Goal: Transaction & Acquisition: Subscribe to service/newsletter

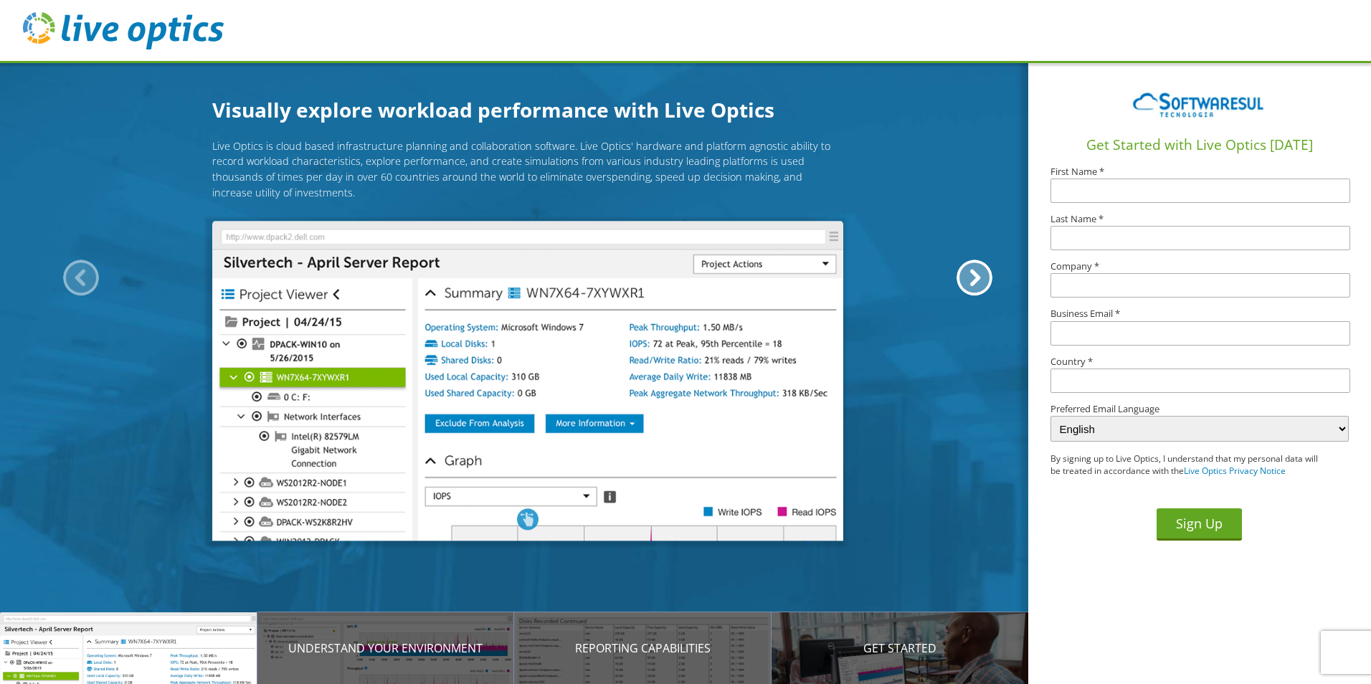
click at [1113, 181] on input "text" at bounding box center [1201, 191] width 300 height 24
click at [1147, 184] on input "text" at bounding box center [1201, 191] width 300 height 24
type input "[PERSON_NAME]"
type input "Junior"
type input "Intertechne"
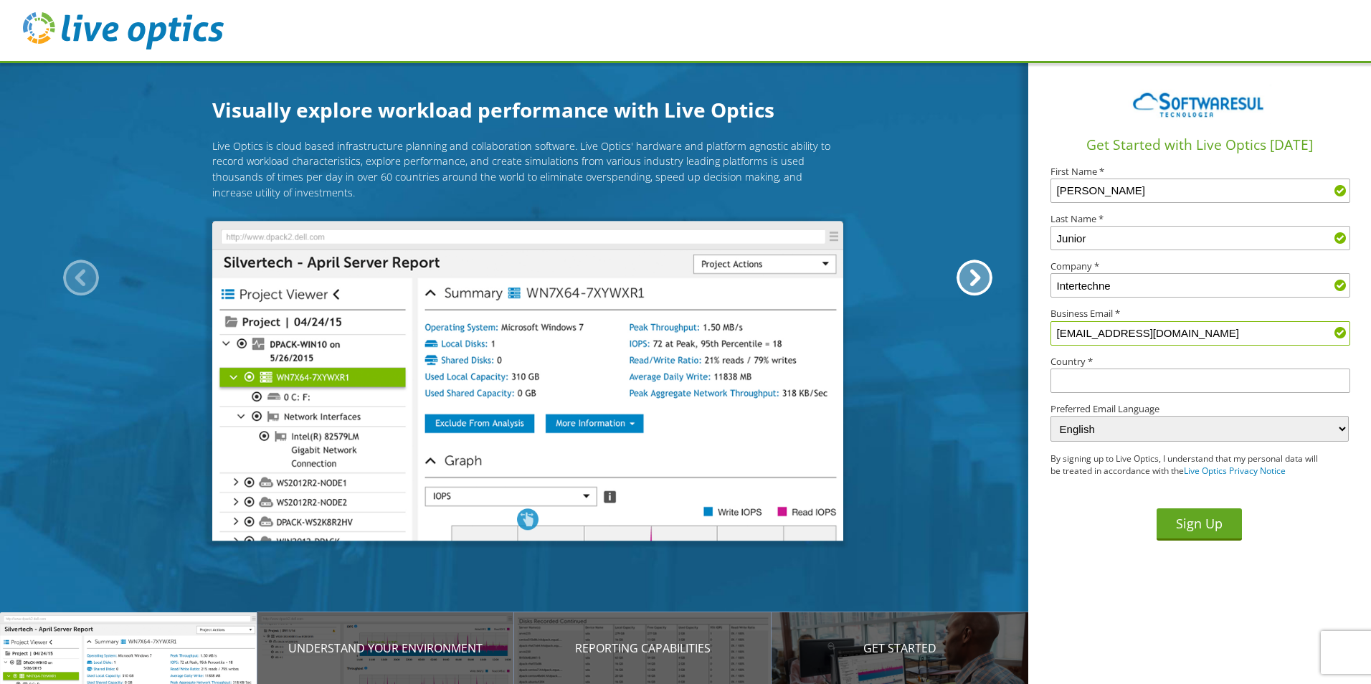
type input "mpajs@intertechne.com.br"
type input "Brasil"
click at [1246, 432] on select "English Deutsch Español Français Italiano Polski Português Русский 한국어 中文 日本語" at bounding box center [1200, 429] width 298 height 26
select select "pt-BR"
click at [1051, 416] on select "English Deutsch Español Français Italiano Polski Português Русский 한국어 中文 日本語" at bounding box center [1200, 429] width 298 height 26
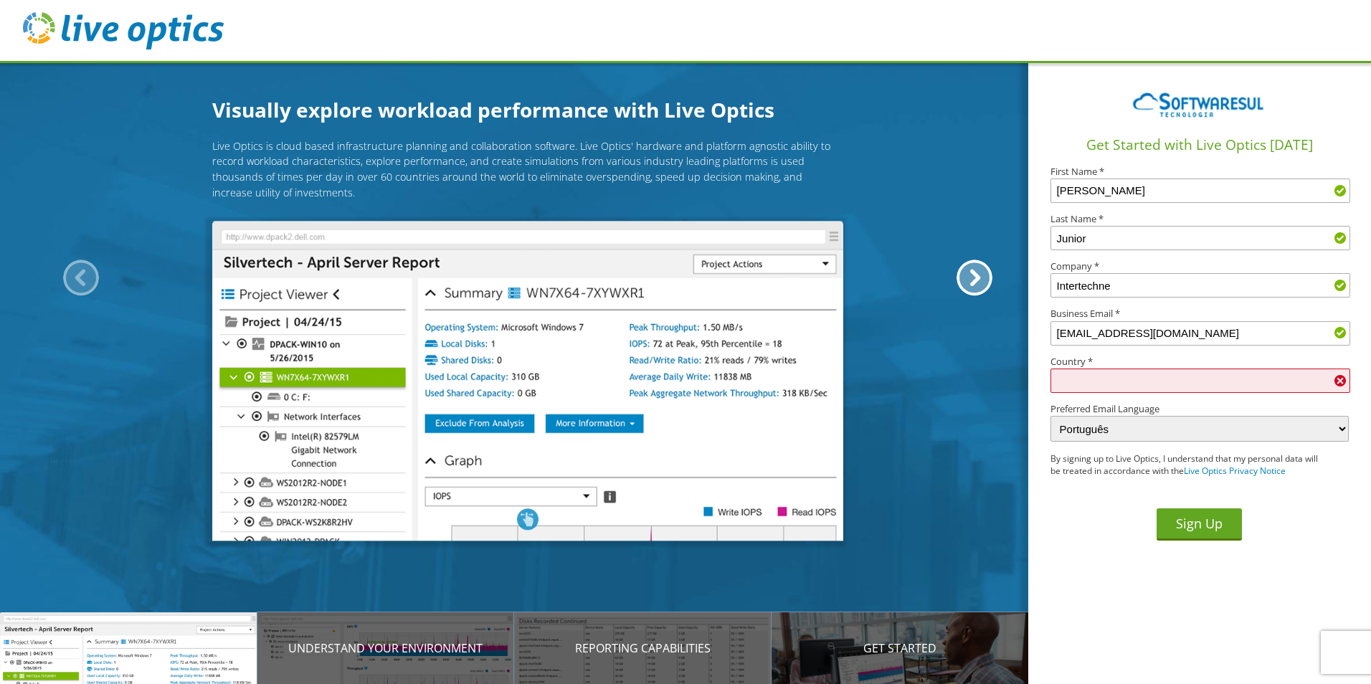
click at [1187, 384] on input "text" at bounding box center [1201, 381] width 300 height 24
click at [1103, 382] on input "text" at bounding box center [1201, 381] width 300 height 24
type input "[GEOGRAPHIC_DATA]"
click at [1180, 528] on button "Sign Up" at bounding box center [1199, 524] width 85 height 32
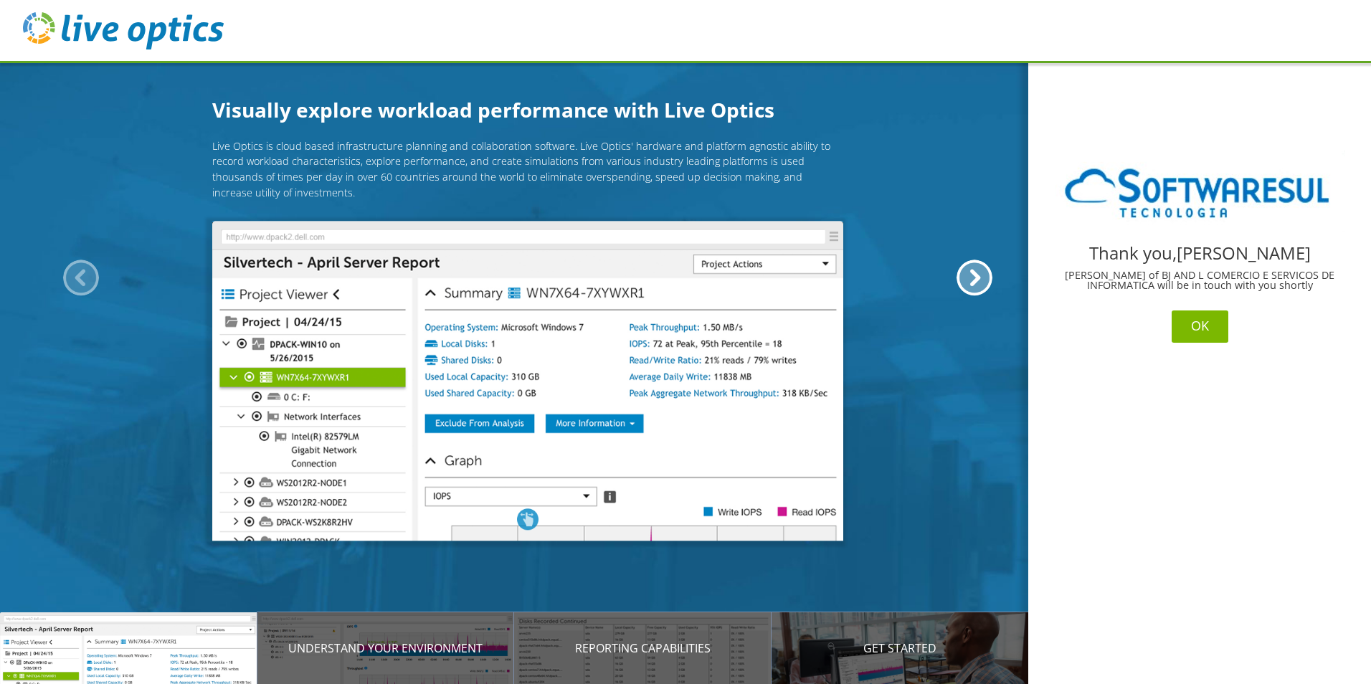
click at [1205, 322] on button "OK" at bounding box center [1200, 327] width 57 height 32
